Goal: Obtain resource: Obtain resource

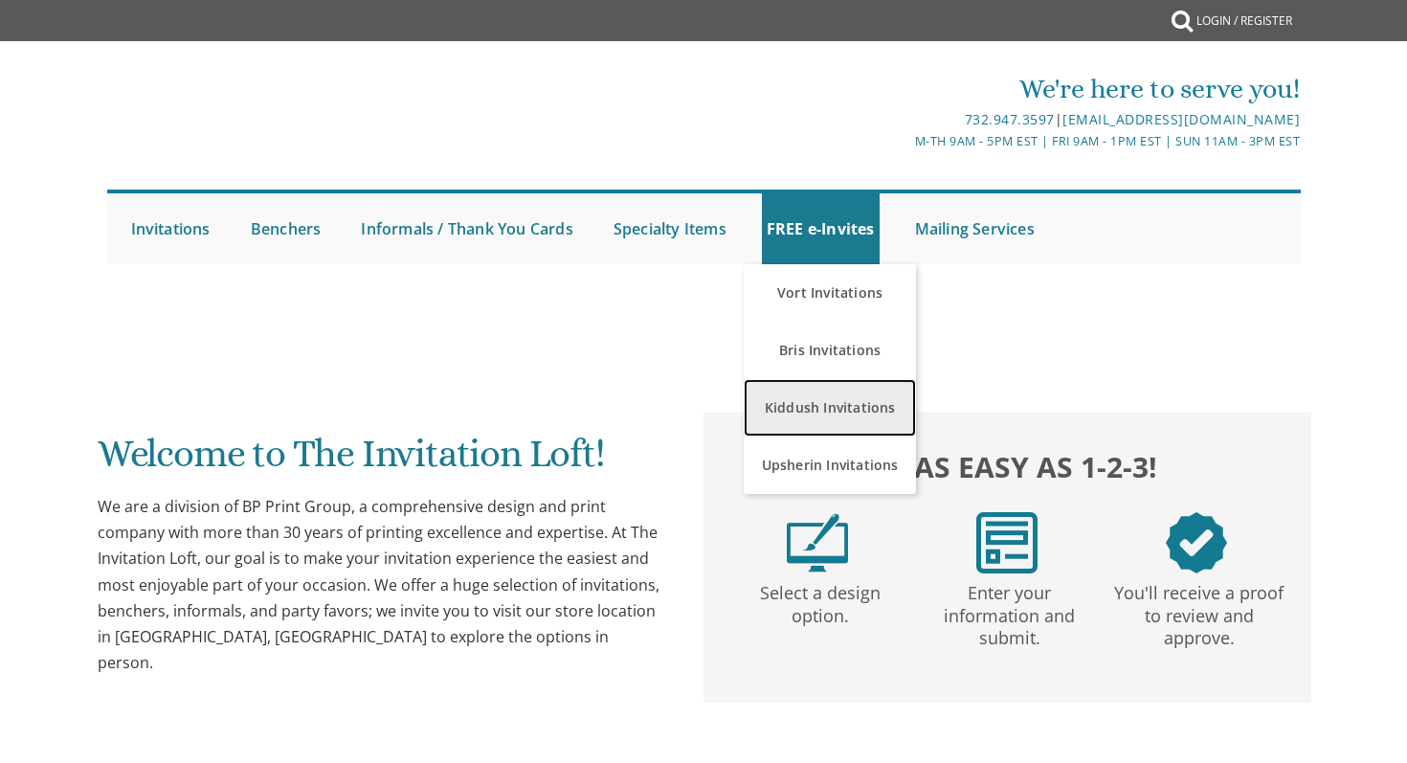
click at [821, 391] on link "Kiddush Invitations" at bounding box center [830, 407] width 172 height 57
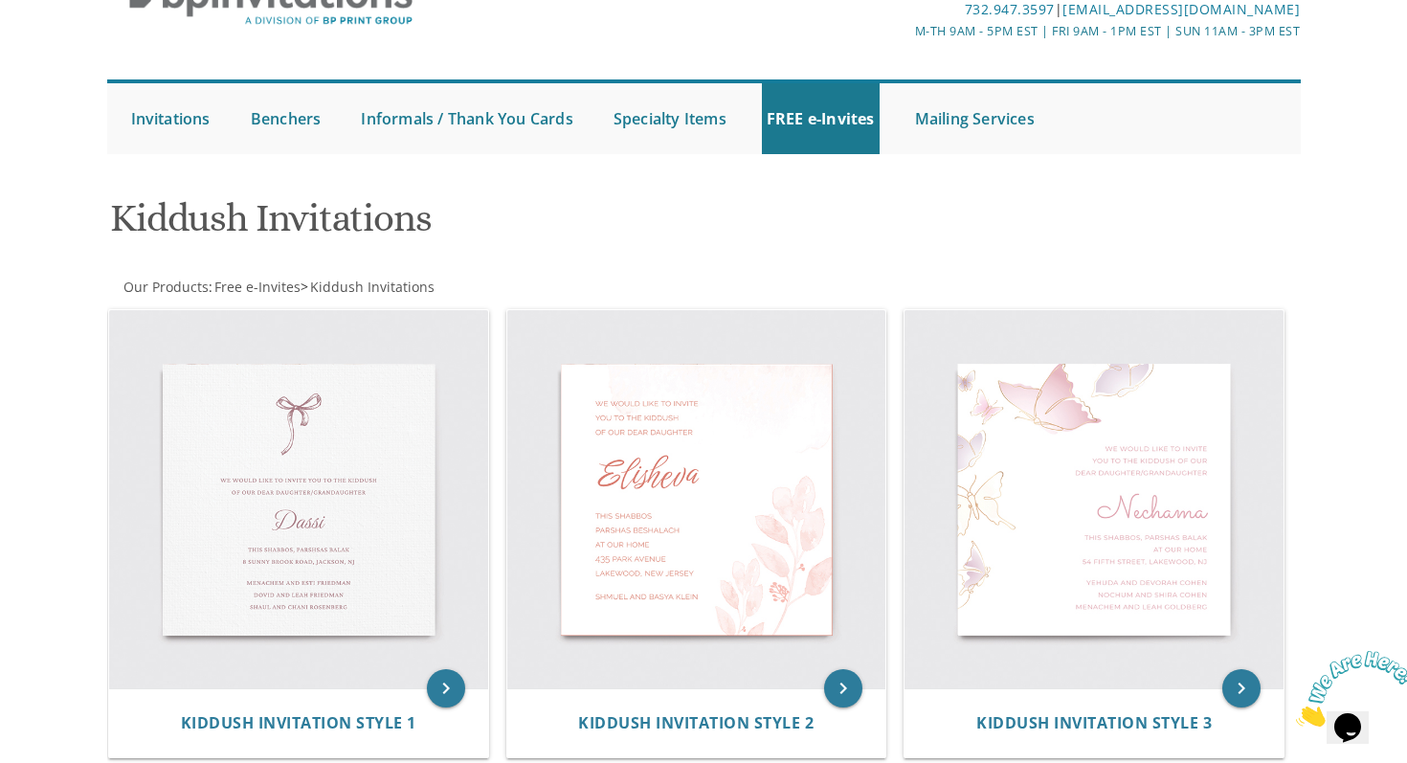
scroll to position [124, 0]
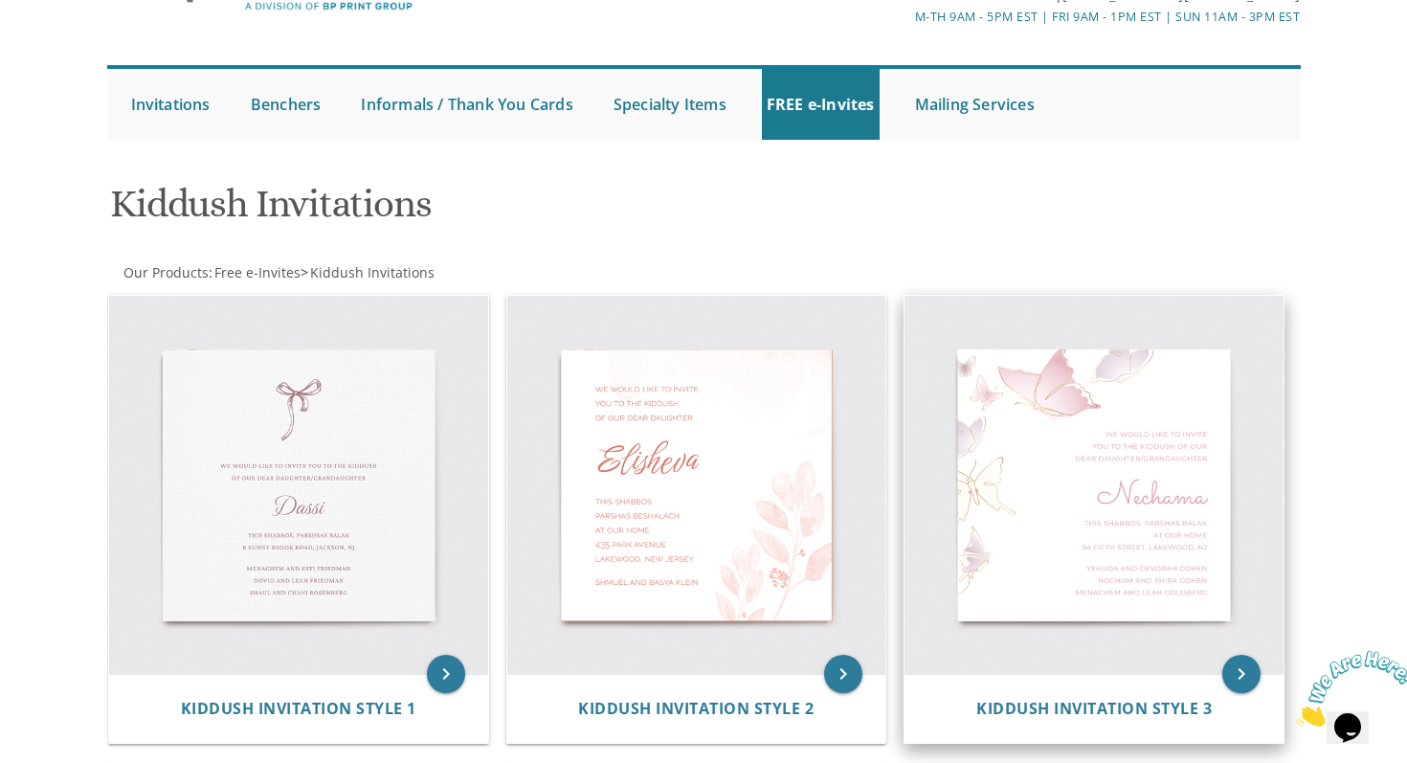
click at [1027, 489] on img at bounding box center [1094, 485] width 379 height 379
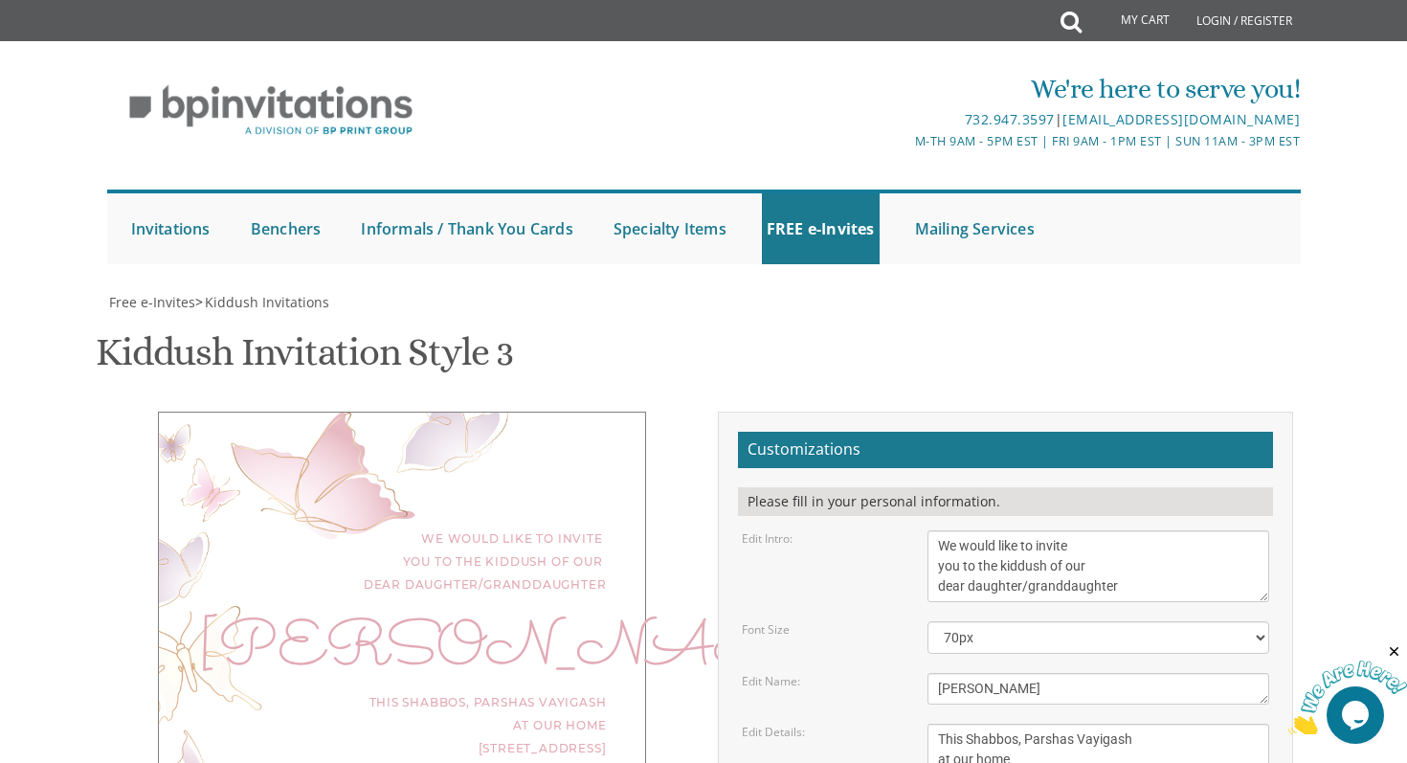
click at [941, 540] on textarea "We would like to invite you to the kiddush of our dear daughter/granddaughter" at bounding box center [1099, 566] width 343 height 72
type textarea "With Gratitude to Hashem We would like to invite you to the kiddush of our dear…"
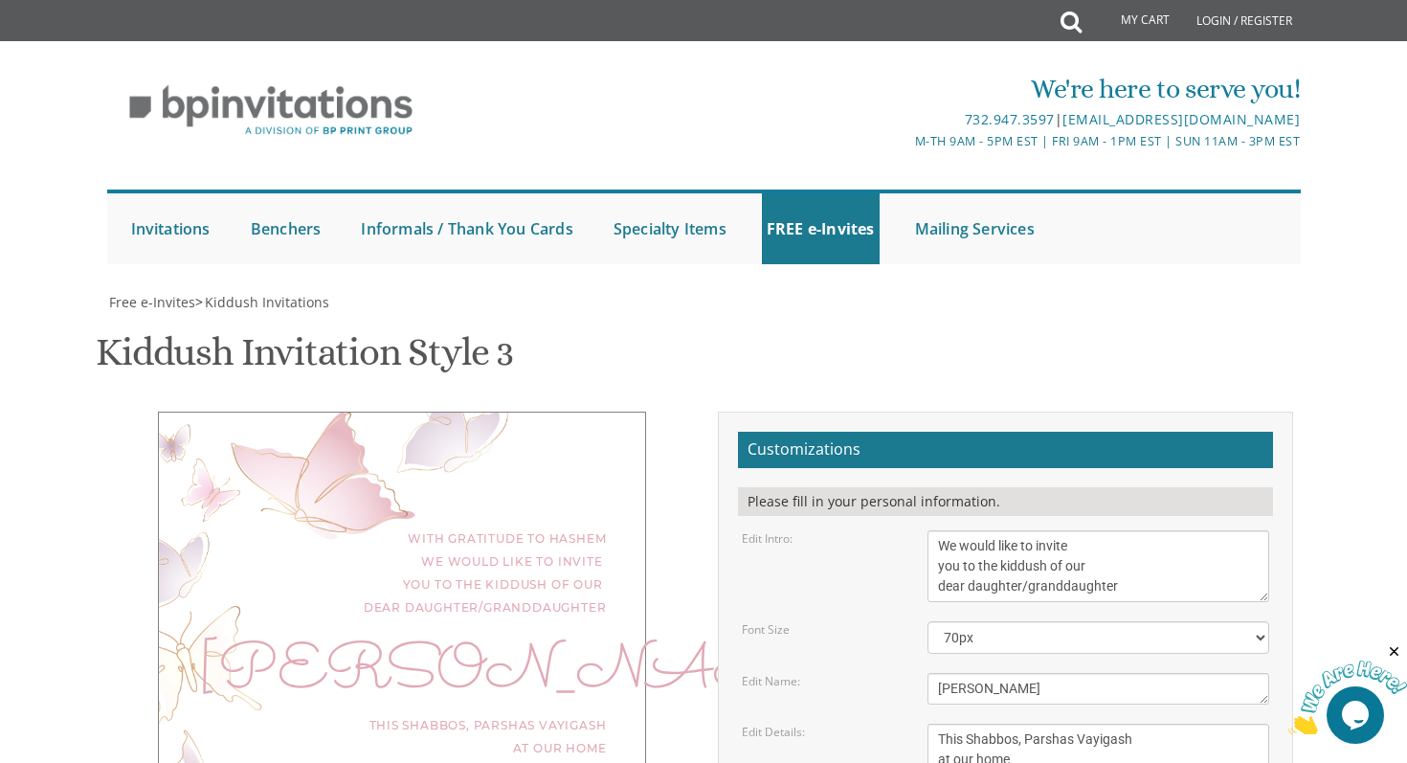
click at [1015, 662] on form "Customizations Please fill in your personal information. Edit Intro: We would l…" at bounding box center [1005, 744] width 535 height 624
click at [1010, 681] on textarea "Nechama" at bounding box center [1099, 689] width 343 height 32
type textarea "Nechama Charna"
click at [1039, 758] on textarea "This Shabbos, Parshas Vayigash at our home 120 Central Avenue, Lakewood, NJ" at bounding box center [1099, 760] width 343 height 72
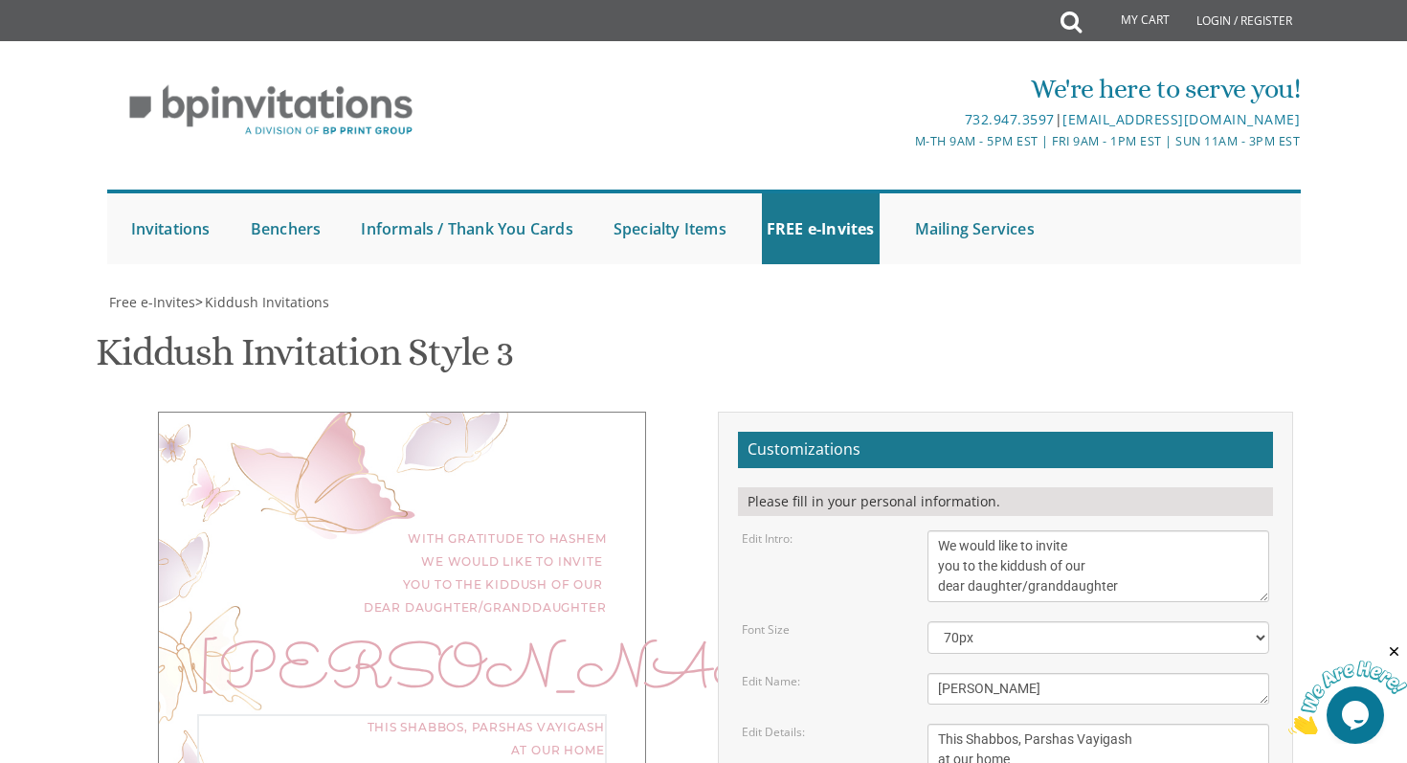
click at [1160, 724] on textarea "This Shabbos, Parshas Vayigash at our home 120 Central Avenue, Lakewood, NJ" at bounding box center [1099, 760] width 343 height 72
drag, startPoint x: 1156, startPoint y: 678, endPoint x: 935, endPoint y: 660, distance: 221.9
click at [934, 724] on textarea "This Shabbos, Parshas Vayigash at our home 120 Central Avenue, Lakewood, NJ" at bounding box center [1099, 760] width 343 height 72
type textarea "This Shabbos, Parshas Ekev Whispering Woods, Unit D30"
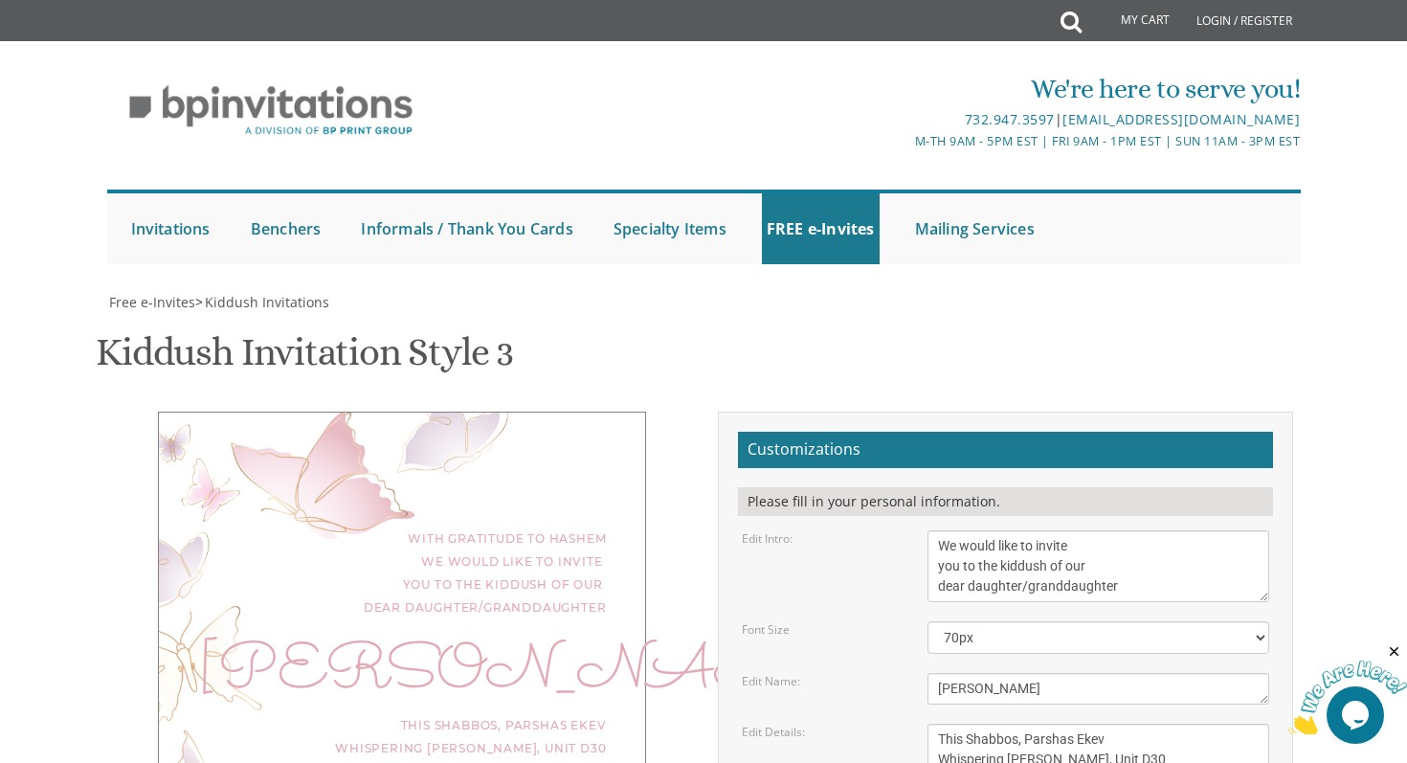
drag, startPoint x: 1107, startPoint y: 603, endPoint x: 860, endPoint y: 554, distance: 251.8
click at [860, 554] on form "Customizations Please fill in your personal information. Edit Intro: We would l…" at bounding box center [1005, 744] width 535 height 624
drag, startPoint x: 1082, startPoint y: 619, endPoint x: 895, endPoint y: 560, distance: 195.9
type textarea "Shulem and Esty Weiss Shloimy and Gitty Weiss Yitzchok and Rayzel Fink"
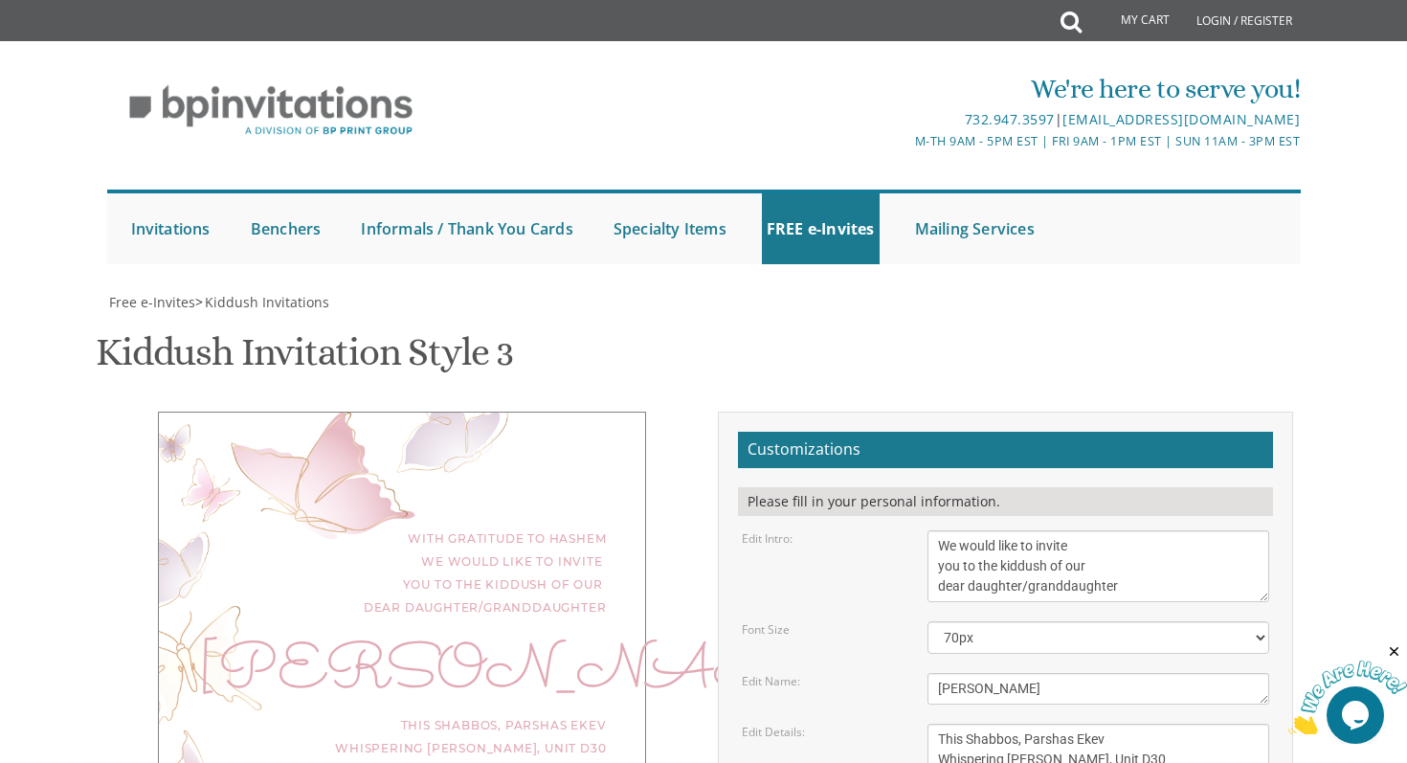
type input "finkesty@gmail.com"
